Goal: Subscribe to service/newsletter

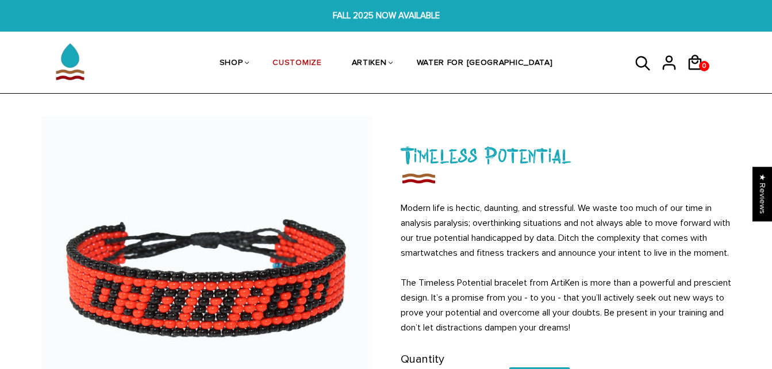
scroll to position [67, 0]
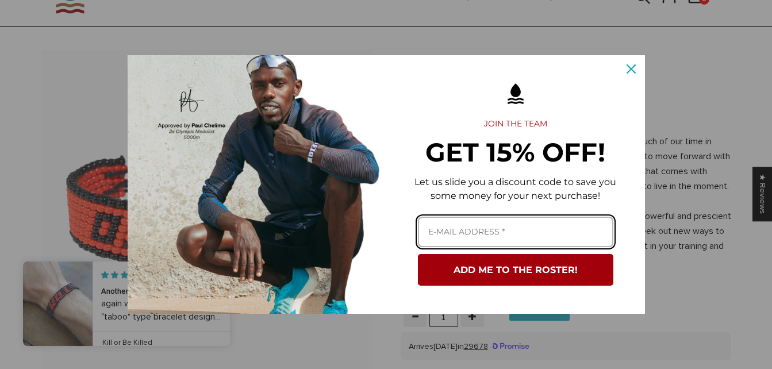
click at [475, 227] on input "Email field" at bounding box center [515, 232] width 195 height 30
type input "[EMAIL_ADDRESS][DOMAIN_NAME]"
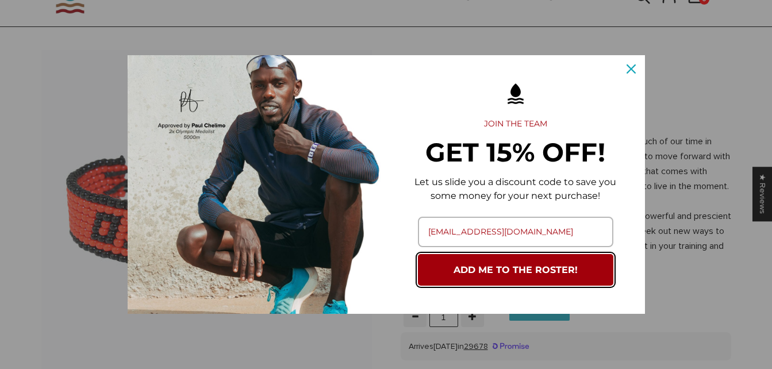
click at [518, 272] on button "ADD ME TO THE ROSTER!" at bounding box center [515, 270] width 195 height 32
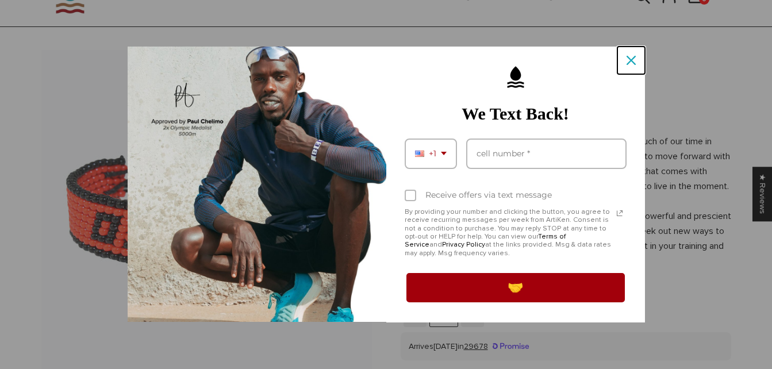
click at [626, 63] on icon "close icon" at bounding box center [630, 60] width 9 height 9
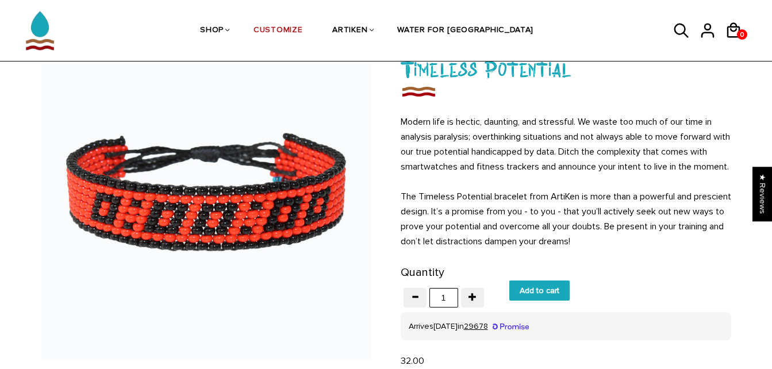
scroll to position [89, 0]
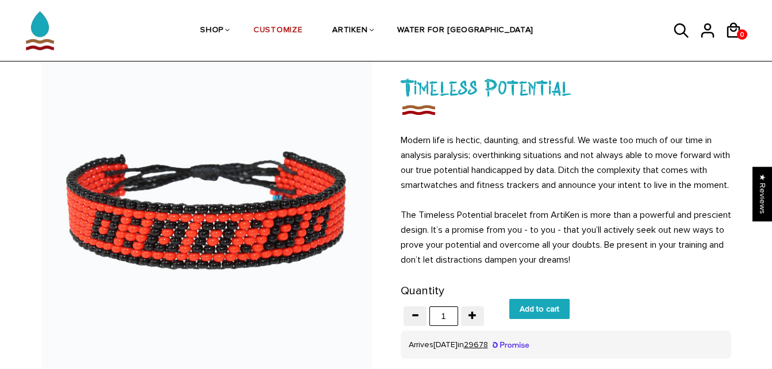
scroll to position [77, 0]
